Goal: Transaction & Acquisition: Purchase product/service

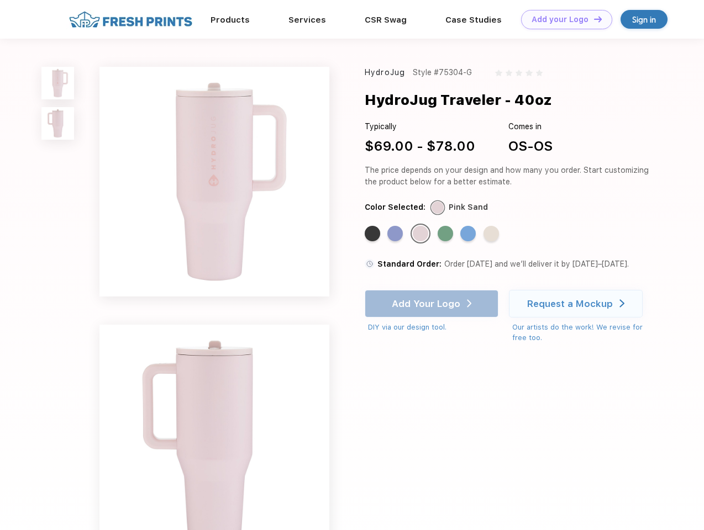
click at [562, 19] on link "Add your Logo Design Tool" at bounding box center [566, 19] width 91 height 19
click at [0, 0] on div "Design Tool" at bounding box center [0, 0] width 0 height 0
click at [593, 19] on link "Add your Logo Design Tool" at bounding box center [566, 19] width 91 height 19
click at [58, 83] on img at bounding box center [57, 83] width 33 height 33
click at [58, 124] on img at bounding box center [57, 123] width 33 height 33
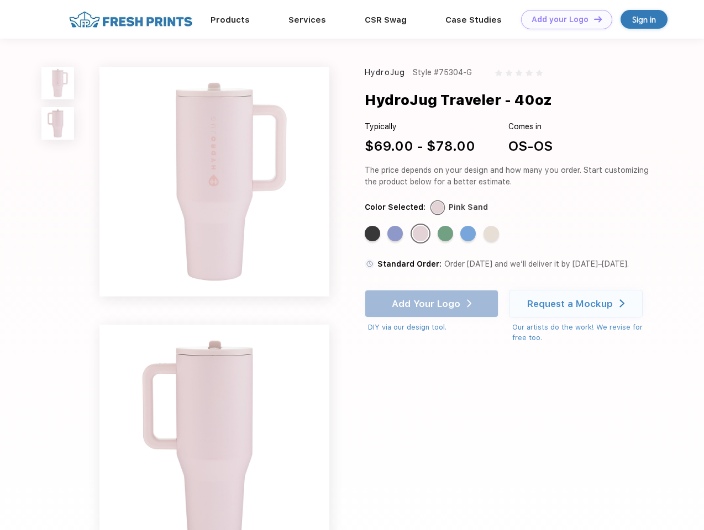
click at [373, 234] on div "Standard Color" at bounding box center [372, 233] width 15 height 15
click at [396, 234] on div "Standard Color" at bounding box center [394, 233] width 15 height 15
click at [422, 234] on div "Standard Color" at bounding box center [420, 233] width 15 height 15
click at [446, 234] on div "Standard Color" at bounding box center [445, 233] width 15 height 15
click at [469, 234] on div "Standard Color" at bounding box center [467, 233] width 15 height 15
